Goal: Go to known website: Go to known website

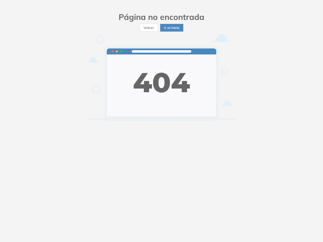
click at [161, 121] on img at bounding box center [161, 77] width 151 height 87
click at [148, 28] on span "Volver" at bounding box center [148, 28] width 10 height 6
click at [171, 28] on span "Ir al inicio" at bounding box center [171, 28] width 15 height 6
